Goal: Task Accomplishment & Management: Use online tool/utility

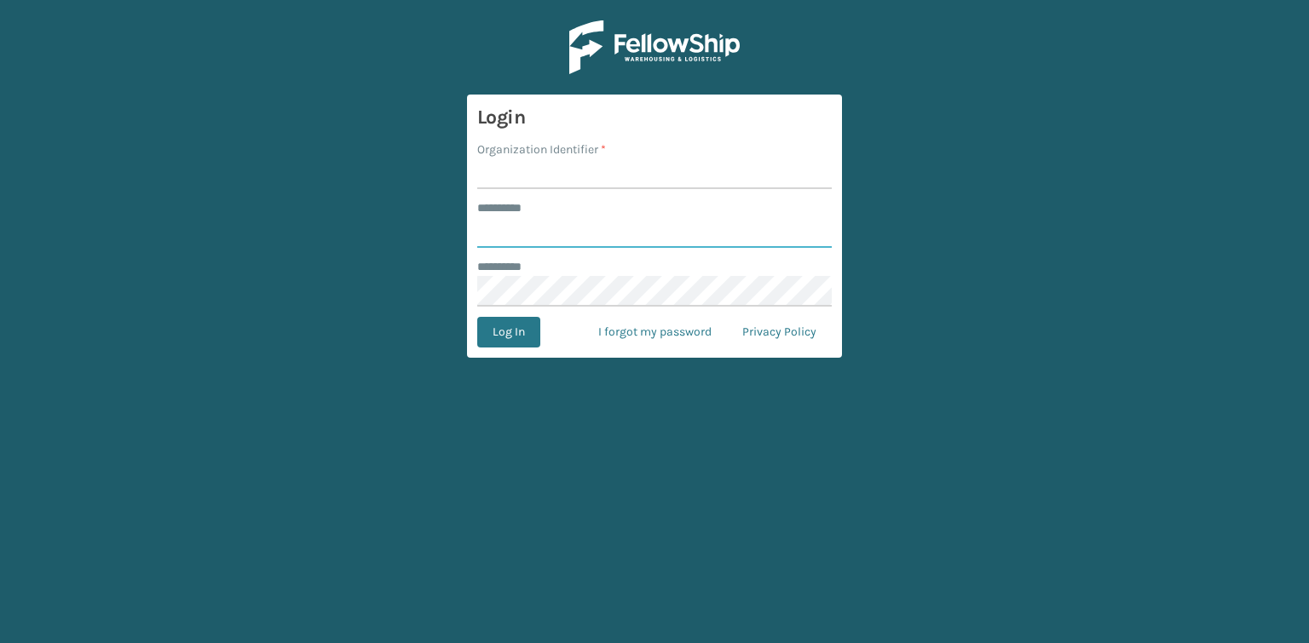
type input "*******"
click at [542, 188] on input "Organization Identifier *" at bounding box center [654, 173] width 354 height 31
type input "REMCO COSTCO"
click at [523, 324] on button "Log In" at bounding box center [508, 332] width 63 height 31
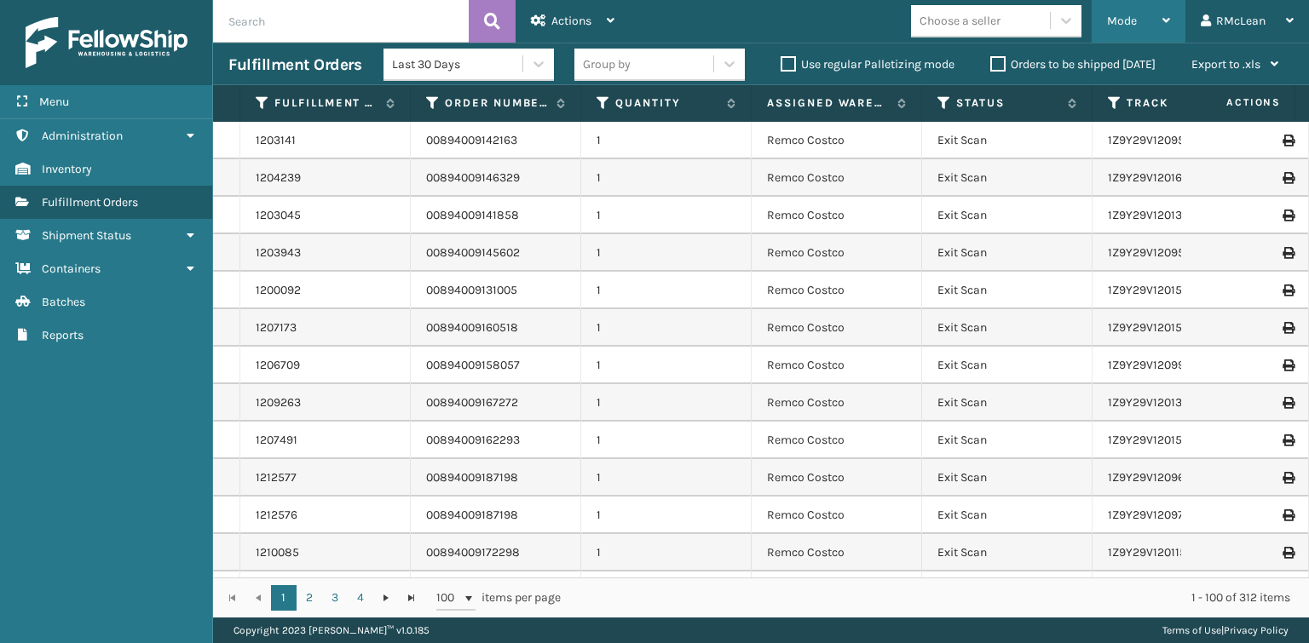
click at [1108, 19] on span "Mode" at bounding box center [1122, 21] width 30 height 14
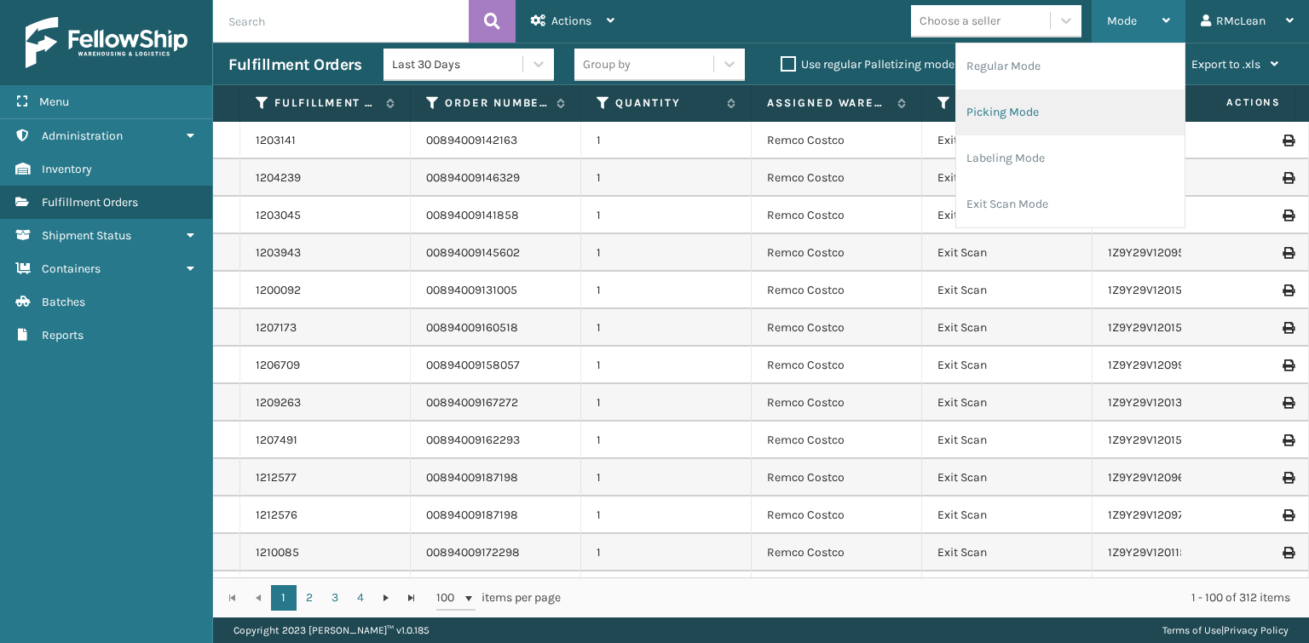
click at [971, 114] on li "Picking Mode" at bounding box center [1070, 112] width 228 height 46
